Goal: Navigation & Orientation: Find specific page/section

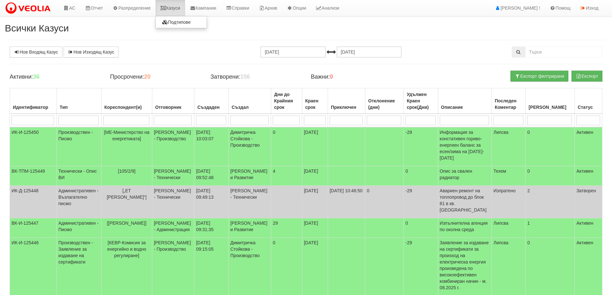
click at [179, 8] on link "Казуси" at bounding box center [171, 8] width 30 height 16
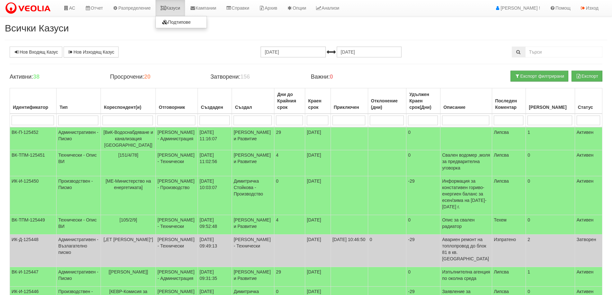
click at [179, 8] on link "Казуси" at bounding box center [171, 8] width 30 height 16
